Goal: Transaction & Acquisition: Purchase product/service

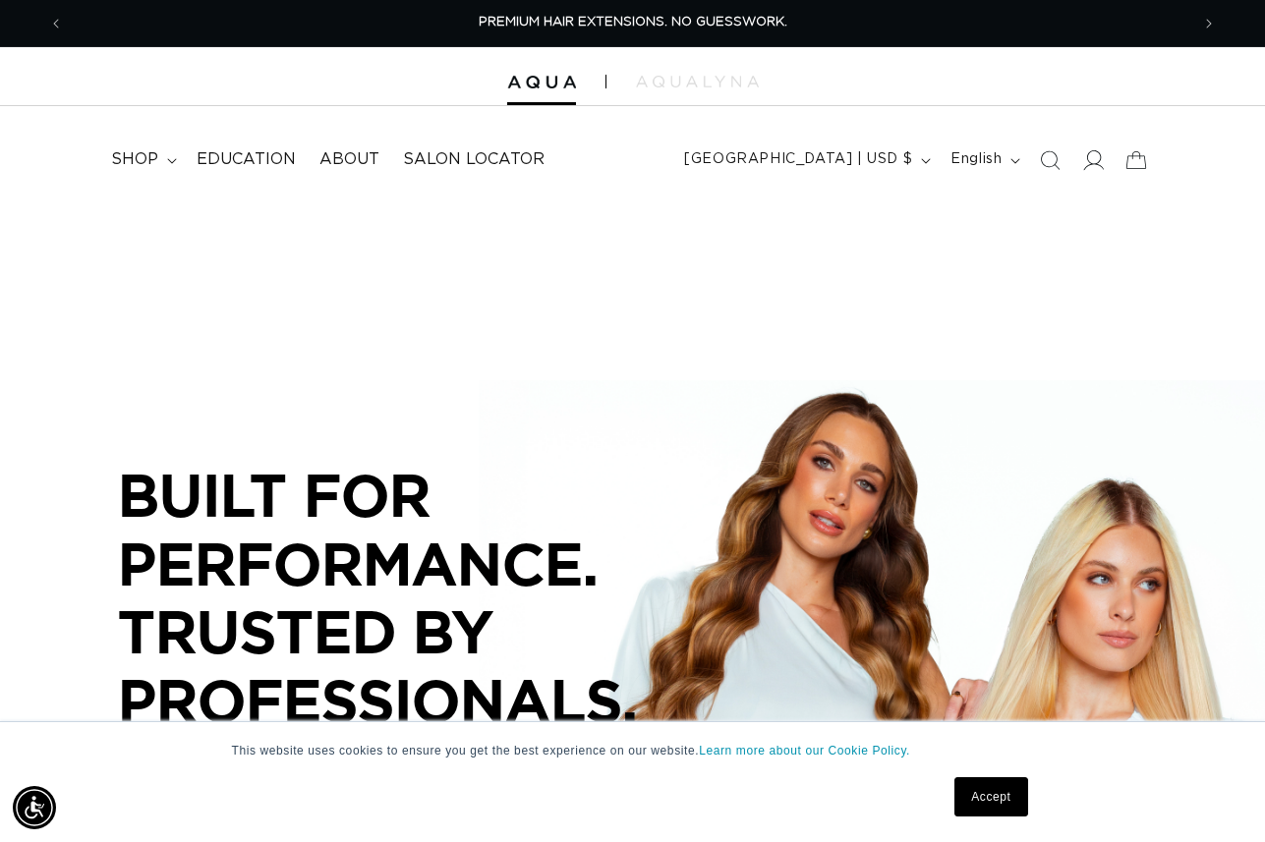
click at [1100, 159] on icon at bounding box center [1094, 160] width 21 height 20
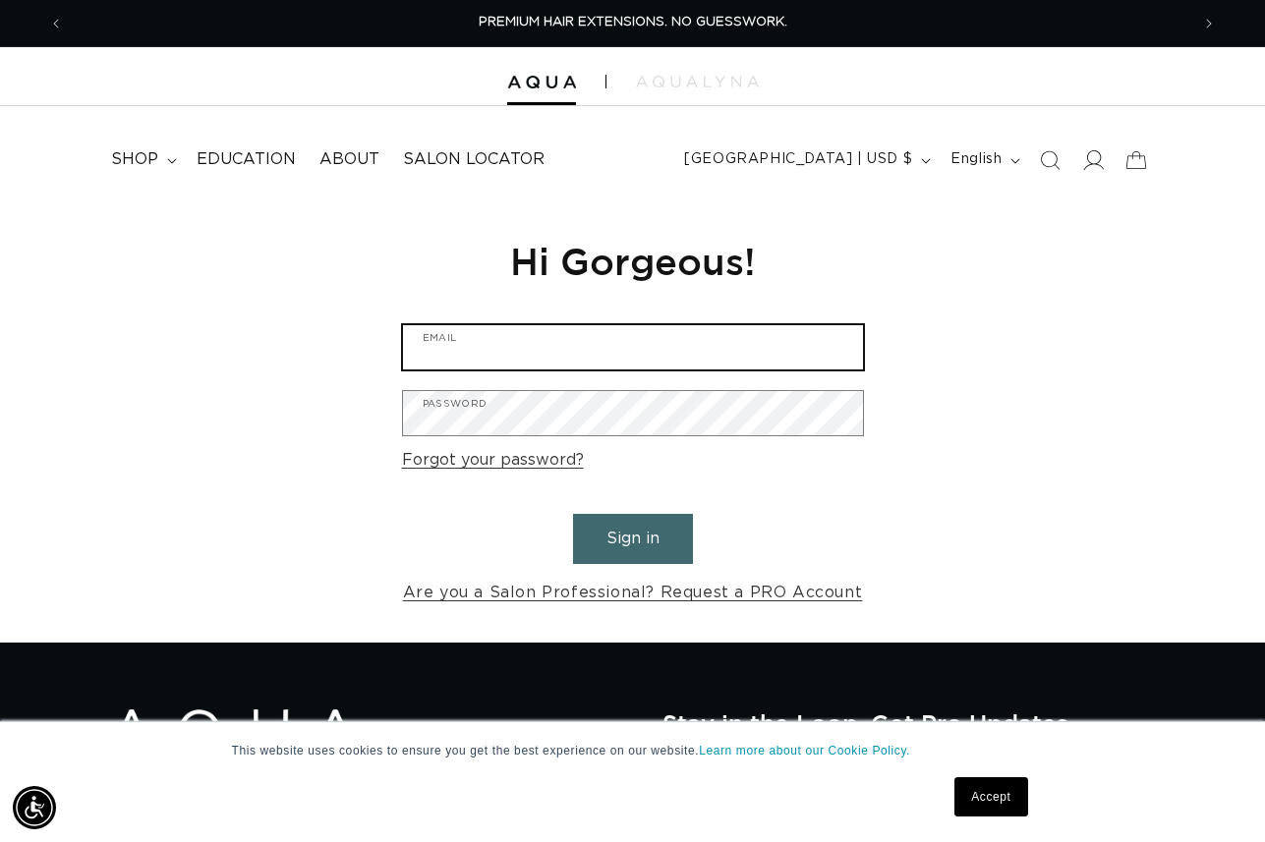
type input "lookssalon@hotmail.com"
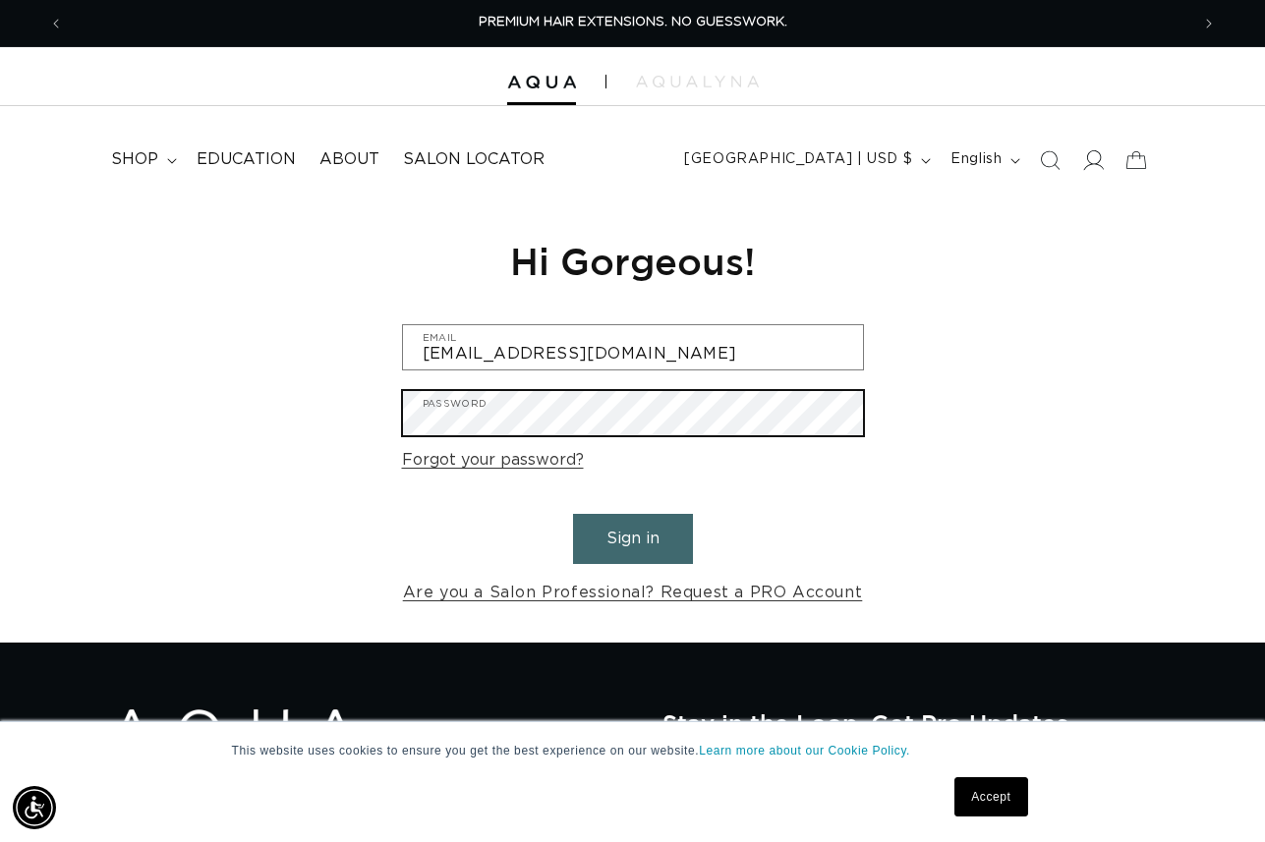
click at [632, 536] on button "Sign in" at bounding box center [633, 539] width 120 height 50
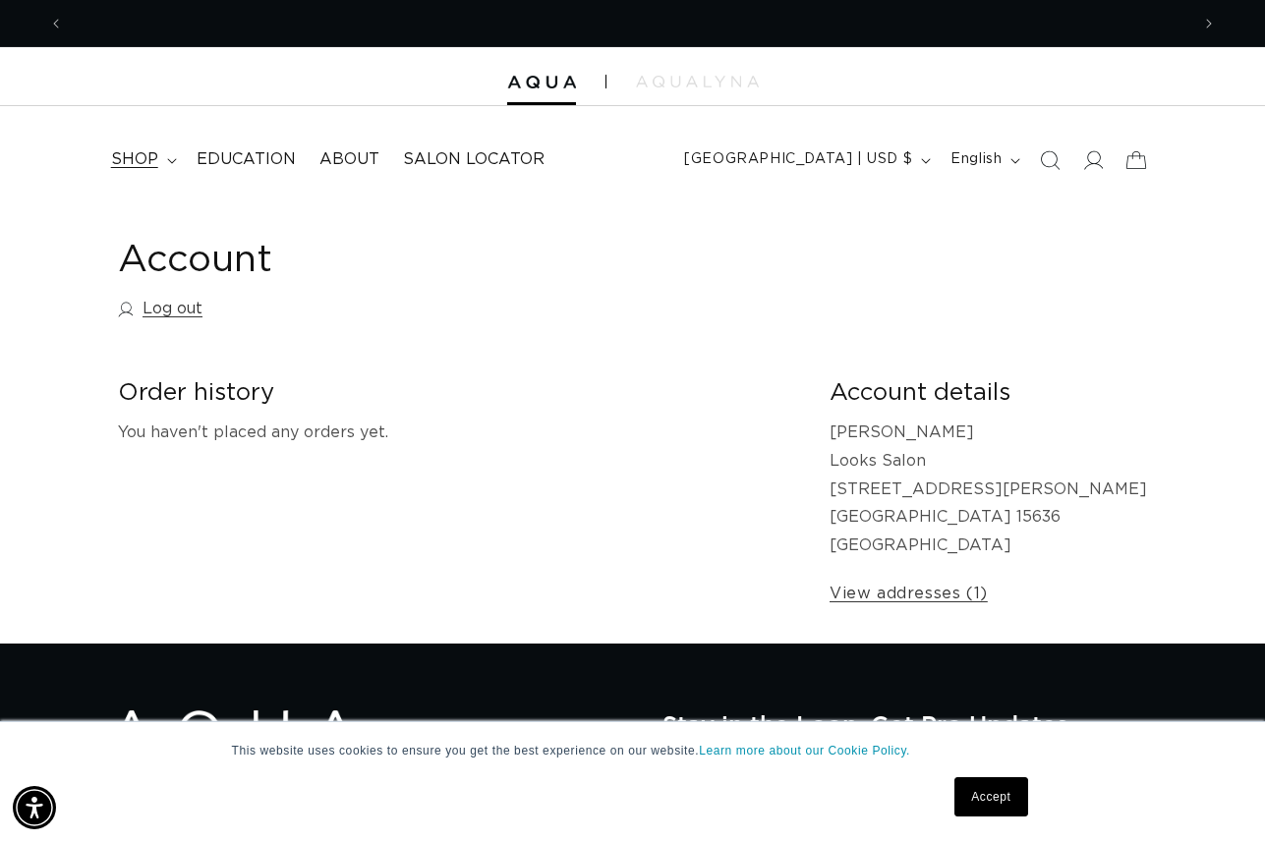
click at [141, 158] on span "shop" at bounding box center [134, 159] width 47 height 21
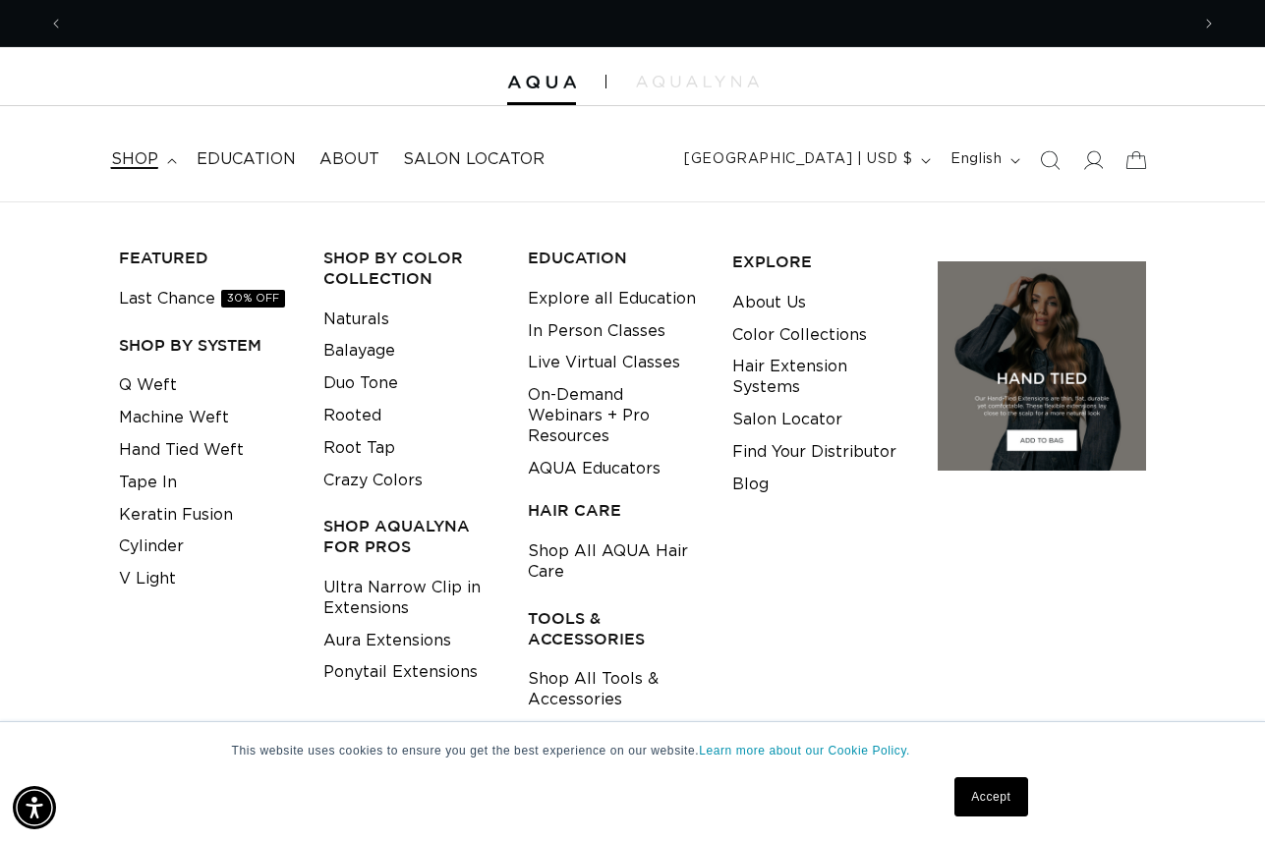
scroll to position [0, 2251]
click at [1004, 783] on link "Accept" at bounding box center [990, 796] width 73 height 39
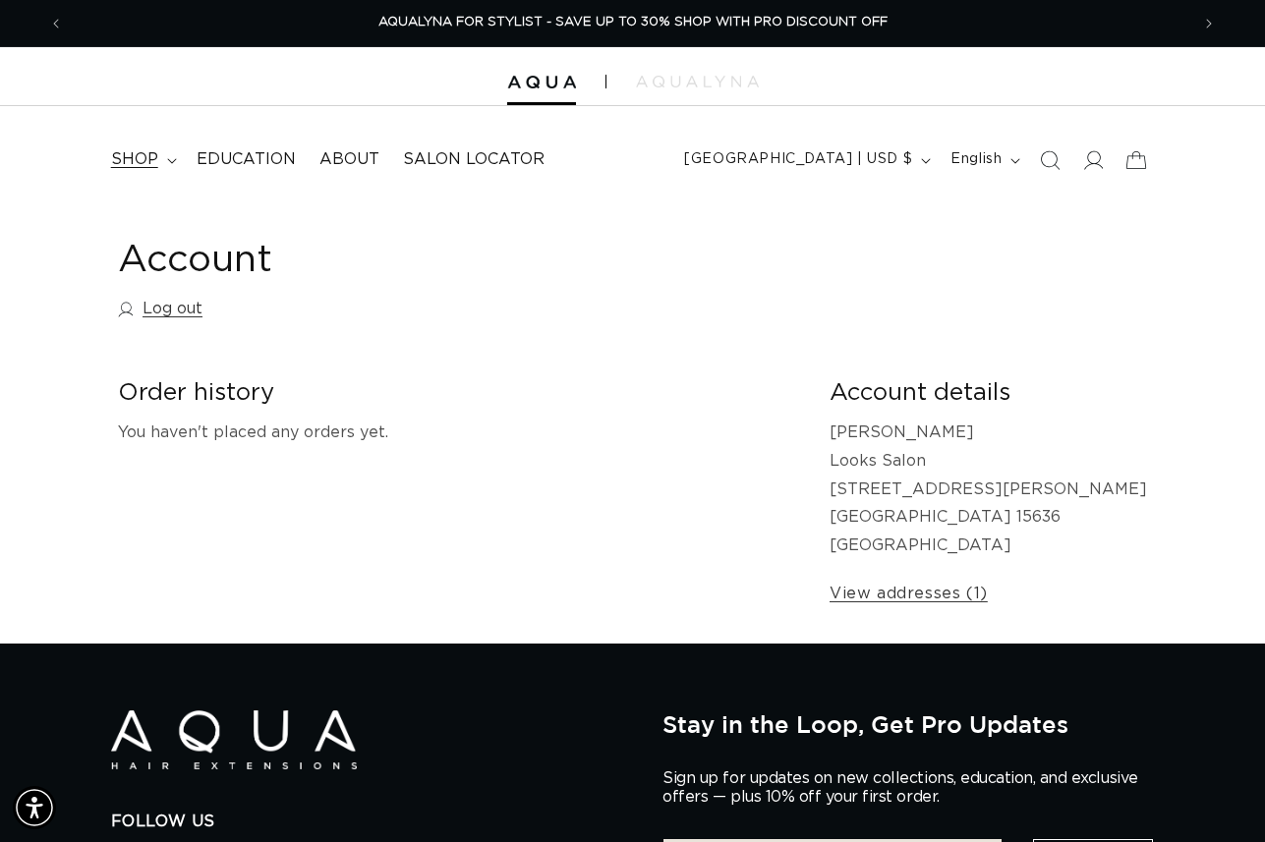
click at [137, 156] on span "shop" at bounding box center [134, 159] width 47 height 21
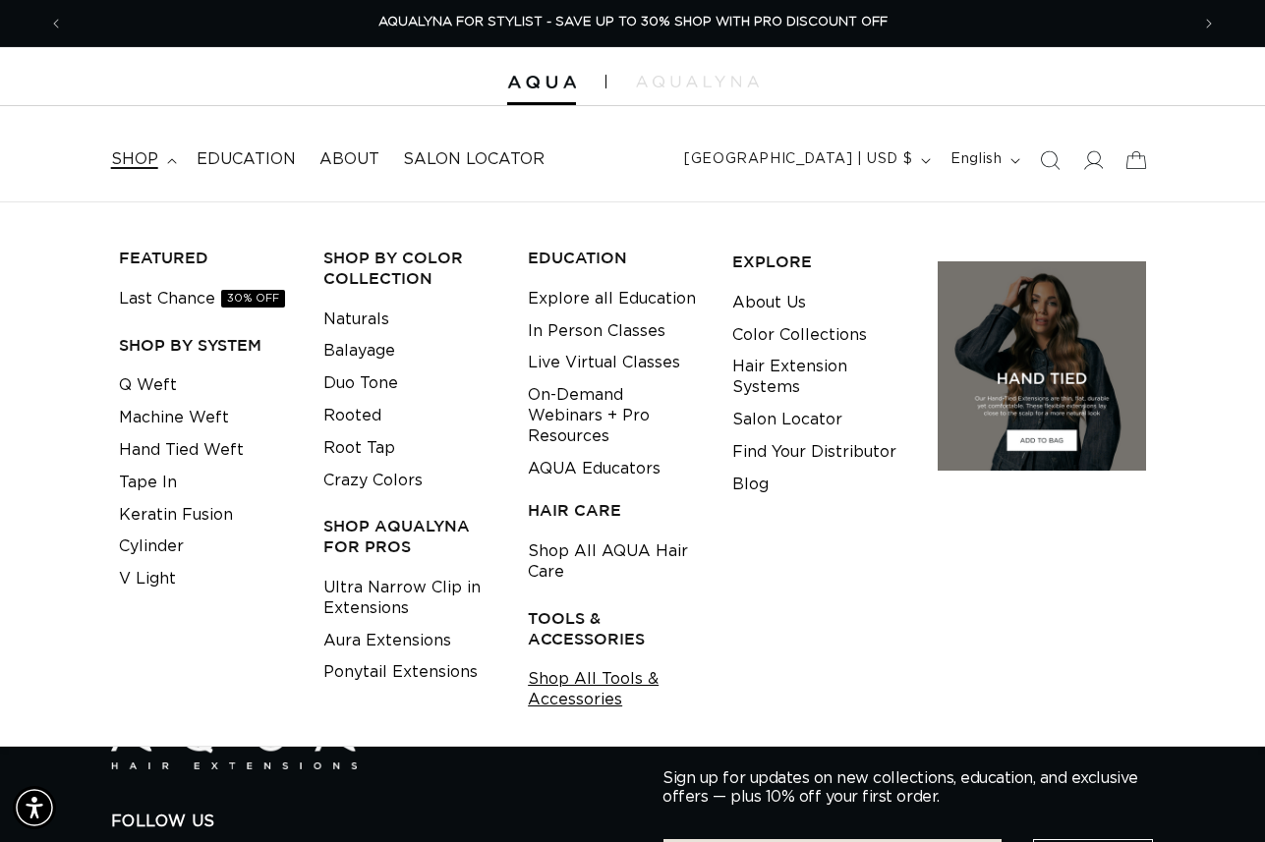
click at [565, 663] on link "Shop All Tools & Accessories" at bounding box center [615, 689] width 174 height 53
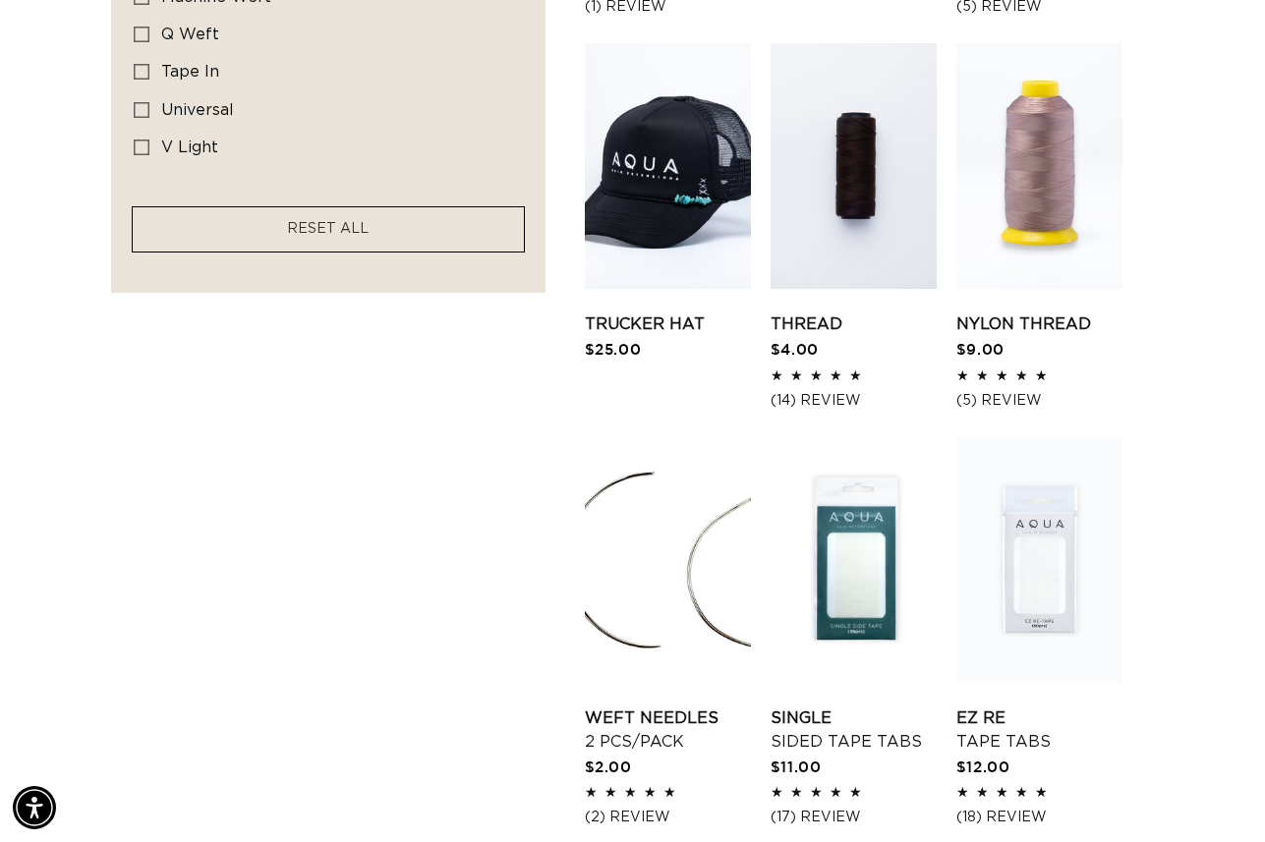
scroll to position [0, 2251]
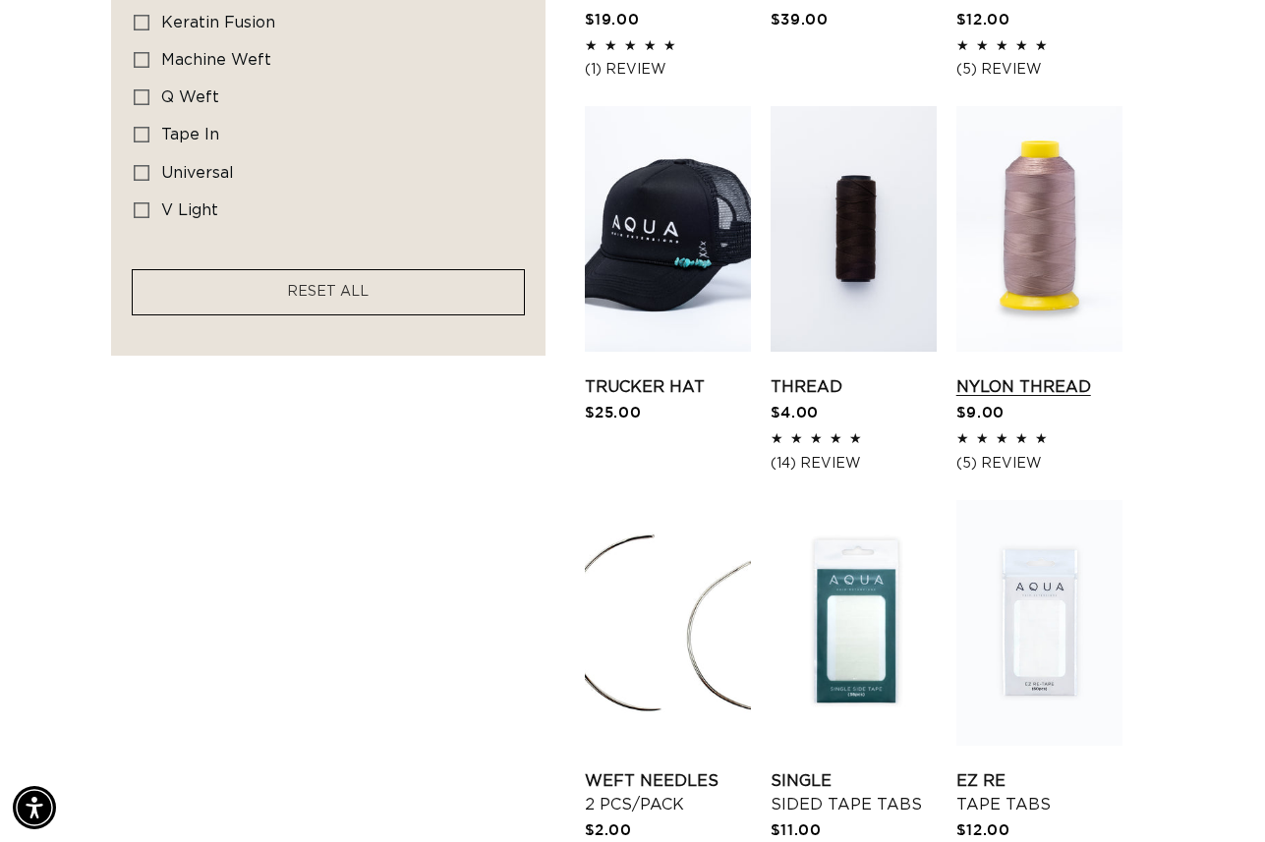
click at [991, 399] on link "Nylon Thread" at bounding box center [1039, 387] width 166 height 24
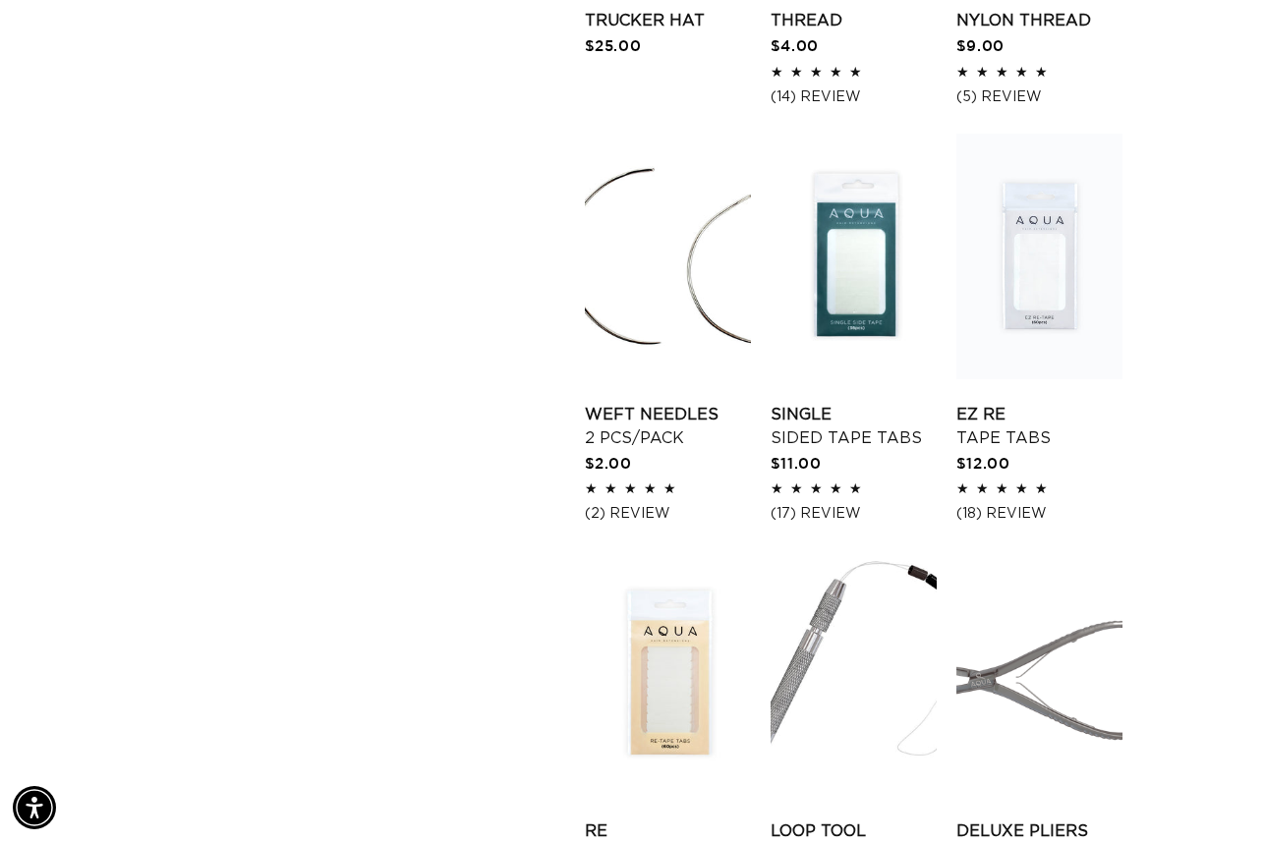
scroll to position [0, 0]
